Goal: Navigation & Orientation: Find specific page/section

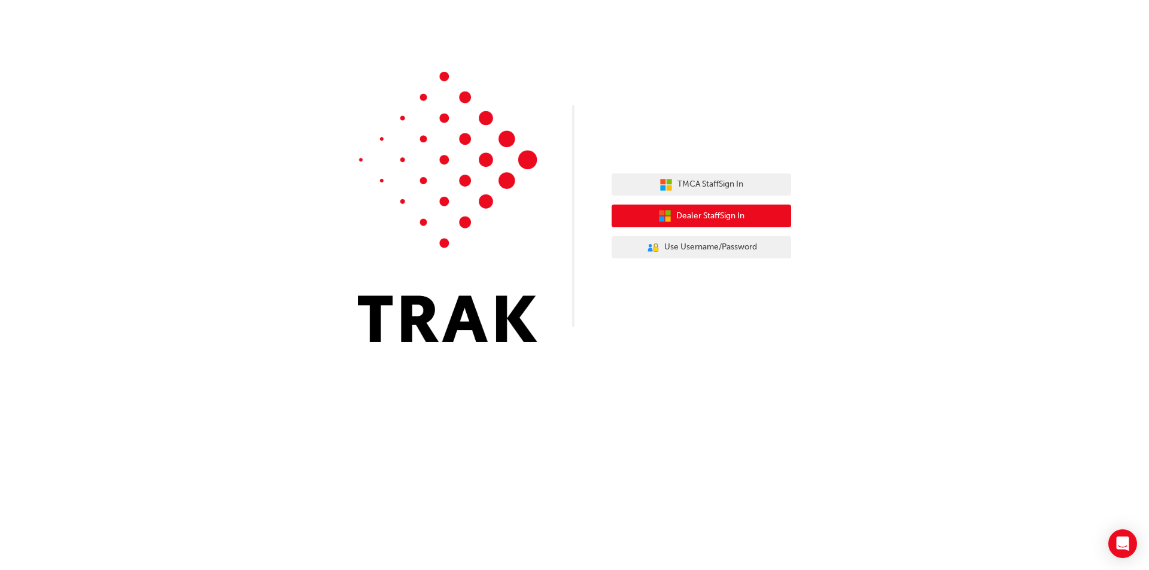
click at [692, 216] on span "Dealer Staff Sign In" at bounding box center [710, 216] width 68 height 14
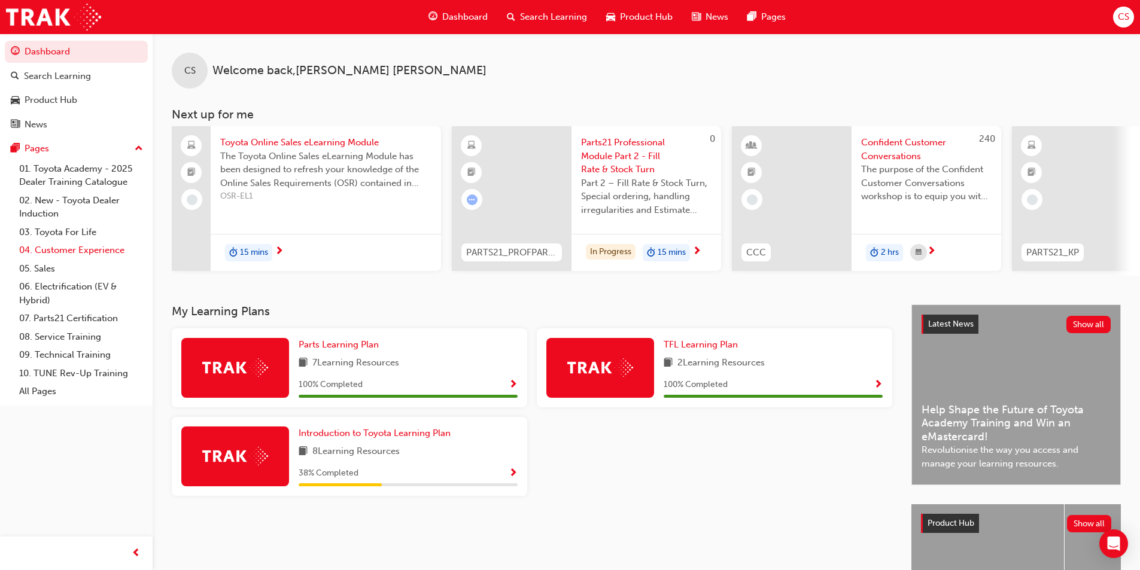
click at [45, 250] on link "04. Customer Experience" at bounding box center [80, 250] width 133 height 19
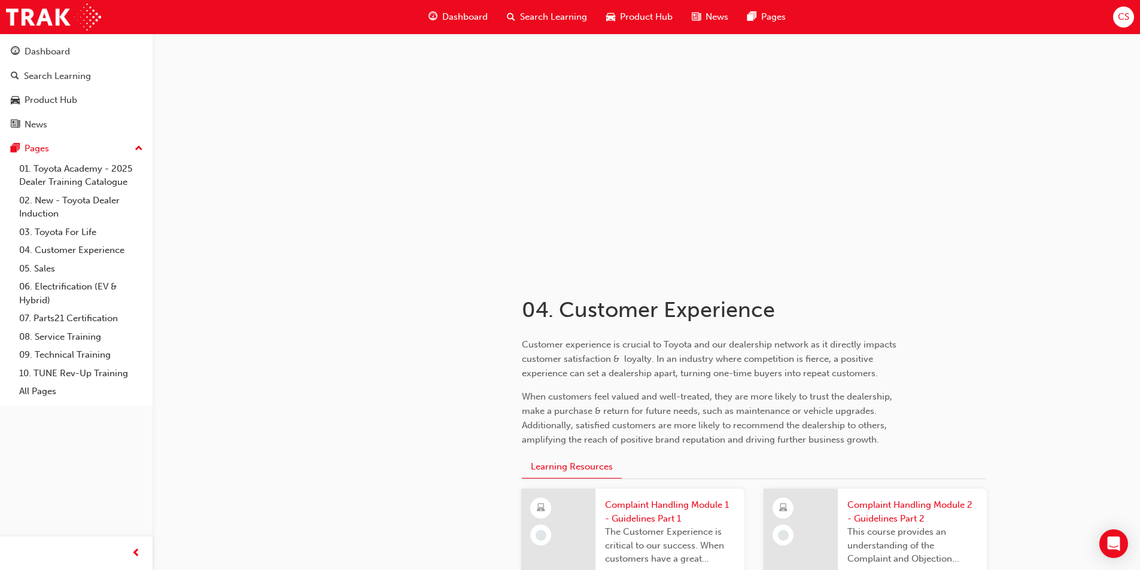
click at [466, 16] on span "Dashboard" at bounding box center [464, 17] width 45 height 14
